Goal: Obtain resource: Obtain resource

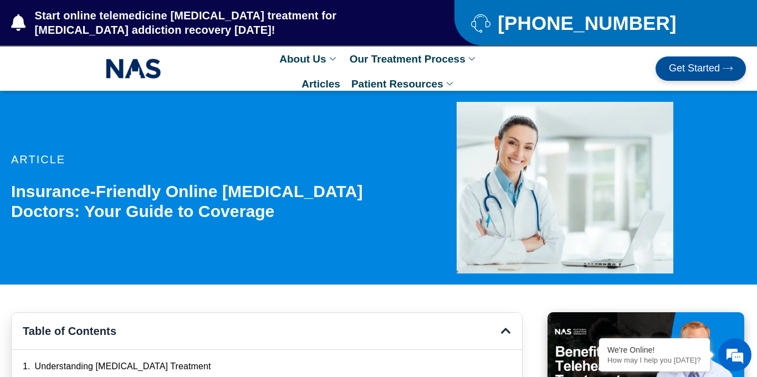
click at [718, 61] on link "Get Started" at bounding box center [701, 69] width 90 height 24
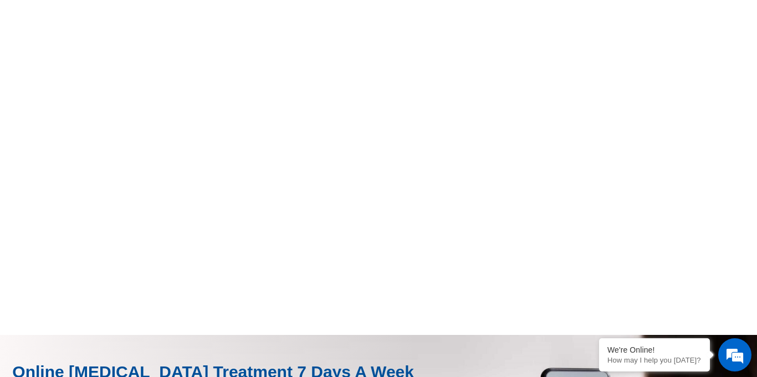
scroll to position [698, 0]
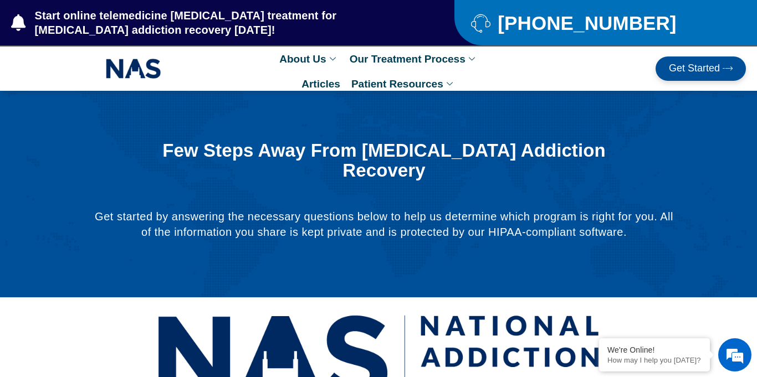
scroll to position [698, 0]
